Goal: Task Accomplishment & Management: Use online tool/utility

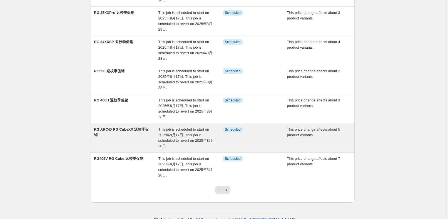
scroll to position [177, 0]
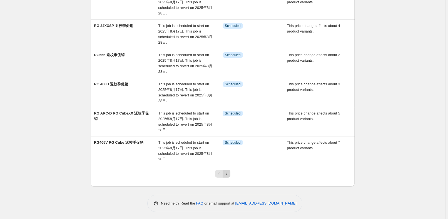
click at [226, 175] on icon "Next" at bounding box center [227, 174] width 6 height 6
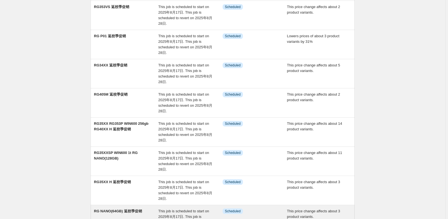
scroll to position [152, 0]
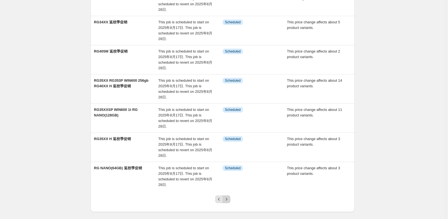
click at [230, 198] on button "Next" at bounding box center [227, 199] width 8 height 8
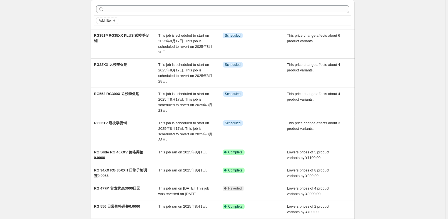
scroll to position [50, 0]
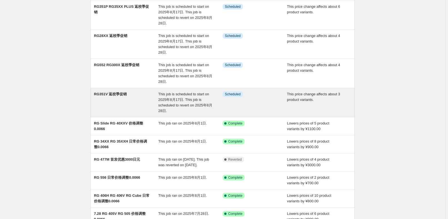
click at [115, 93] on span "RG351V 返校季促销" at bounding box center [110, 94] width 33 height 4
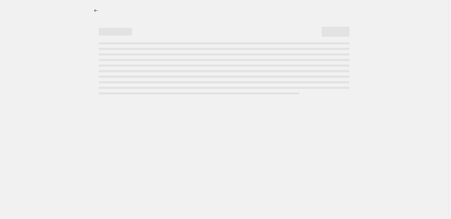
select select "pcap"
select select "no_change"
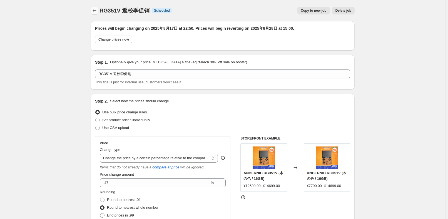
click at [95, 11] on icon "Price change jobs" at bounding box center [95, 10] width 4 height 3
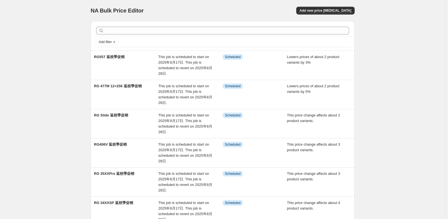
scroll to position [152, 0]
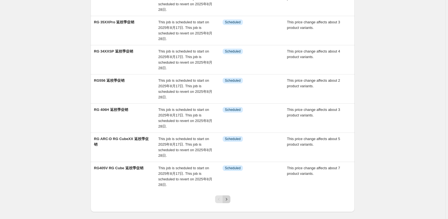
click at [229, 200] on icon "Next" at bounding box center [227, 200] width 6 height 6
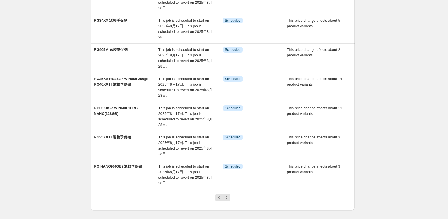
scroll to position [177, 0]
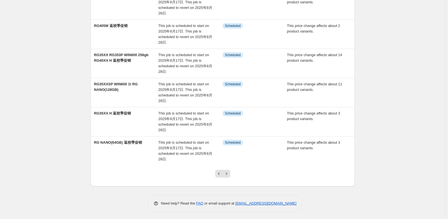
click at [229, 177] on div at bounding box center [223, 175] width 23 height 21
click at [229, 175] on icon "Next" at bounding box center [227, 174] width 6 height 6
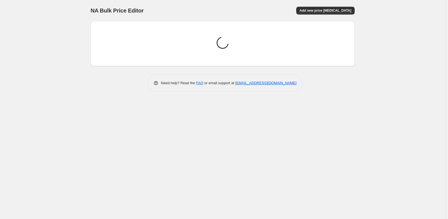
scroll to position [0, 0]
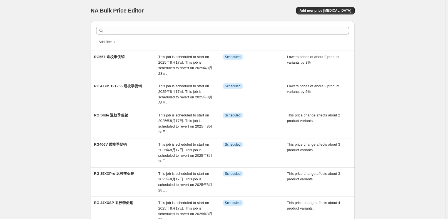
click at [406, 95] on div "NA Bulk Price Editor. This page is ready NA Bulk Price Editor Add new price [ME…" at bounding box center [222, 199] width 445 height 398
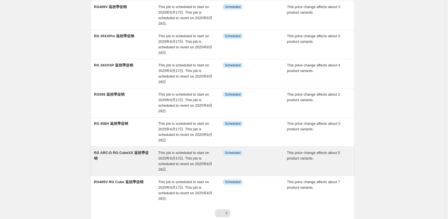
scroll to position [177, 0]
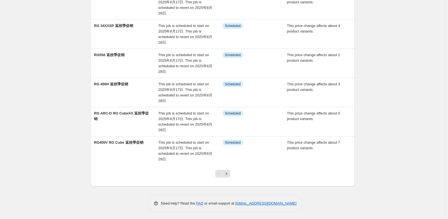
click at [377, 198] on div "NA Bulk Price Editor. This page is ready NA Bulk Price Editor Add new price [ME…" at bounding box center [222, 22] width 445 height 398
click at [281, 203] on link "[EMAIL_ADDRESS][DOMAIN_NAME]" at bounding box center [265, 203] width 61 height 4
click at [379, 132] on div "NA Bulk Price Editor. This page is ready NA Bulk Price Editor Add new price [ME…" at bounding box center [222, 22] width 445 height 398
click at [200, 201] on link "FAQ" at bounding box center [199, 203] width 7 height 4
